Goal: Information Seeking & Learning: Check status

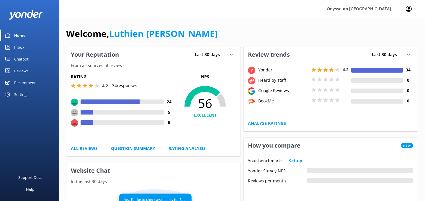
click at [27, 71] on div "Reviews" at bounding box center [21, 71] width 14 height 12
